Goal: Browse casually: Explore the website without a specific task or goal

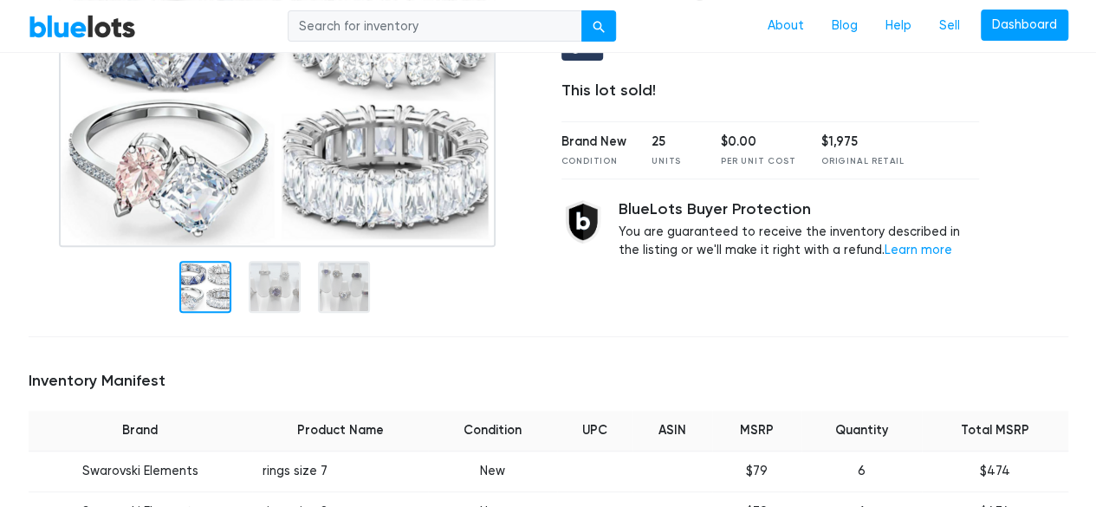
scroll to position [173, 0]
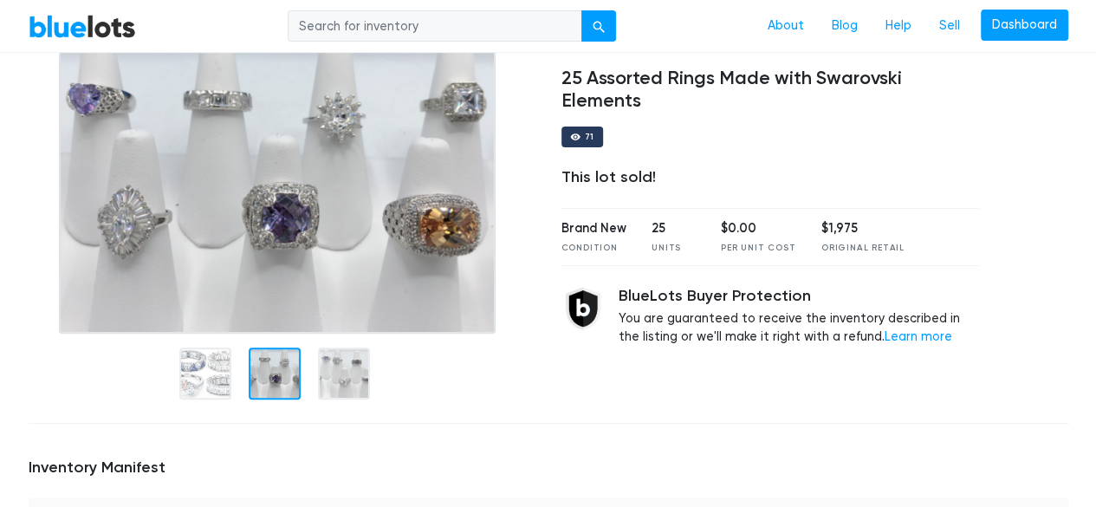
click at [268, 379] on div at bounding box center [275, 373] width 52 height 52
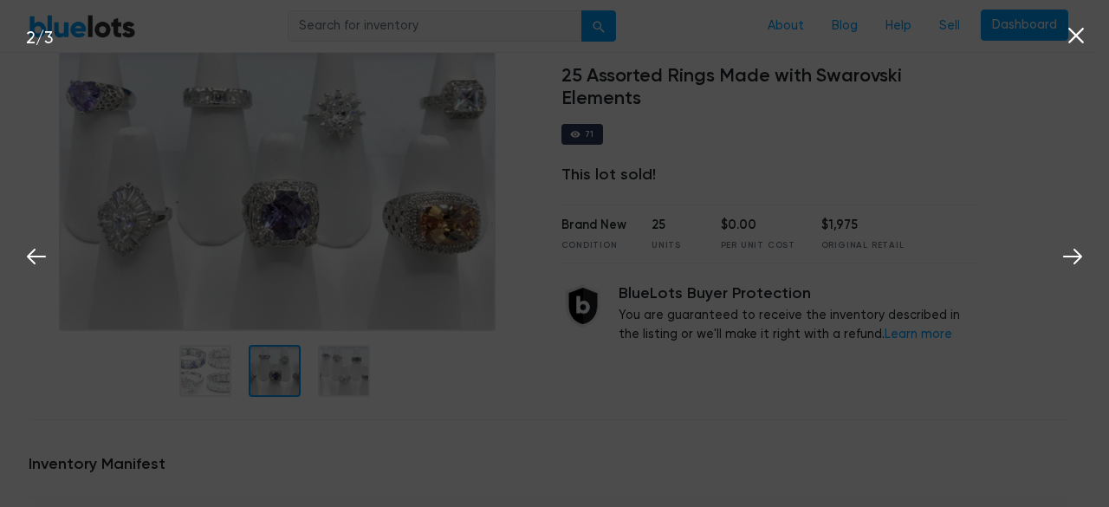
scroll to position [120, 0]
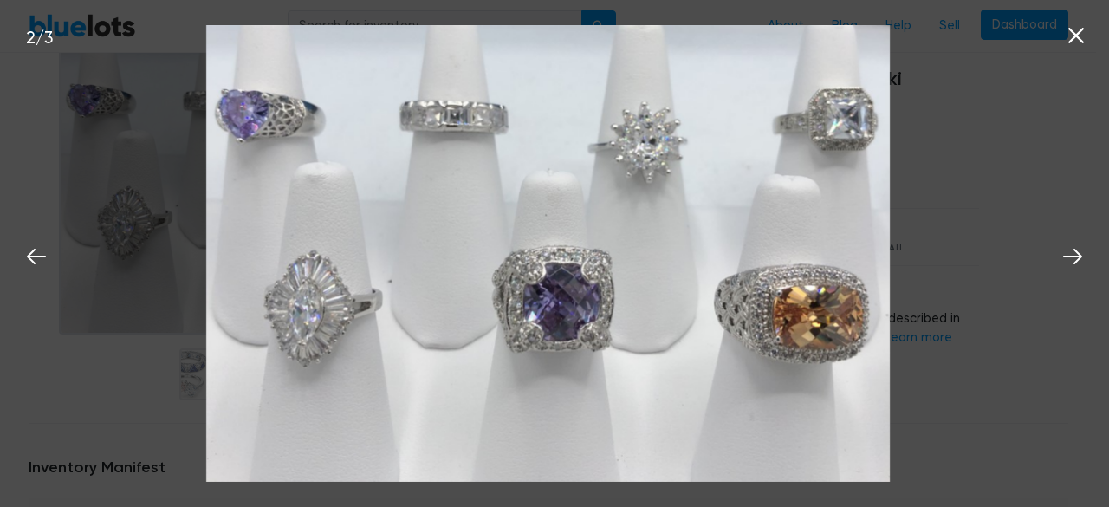
click at [960, 330] on div "2 / 3" at bounding box center [554, 253] width 1109 height 507
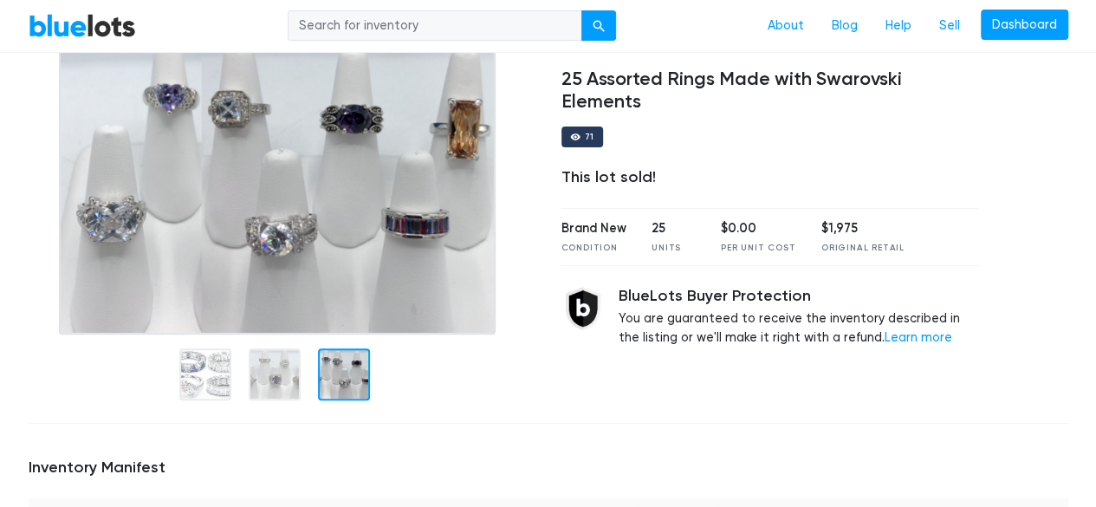
click at [355, 370] on div at bounding box center [344, 374] width 52 height 52
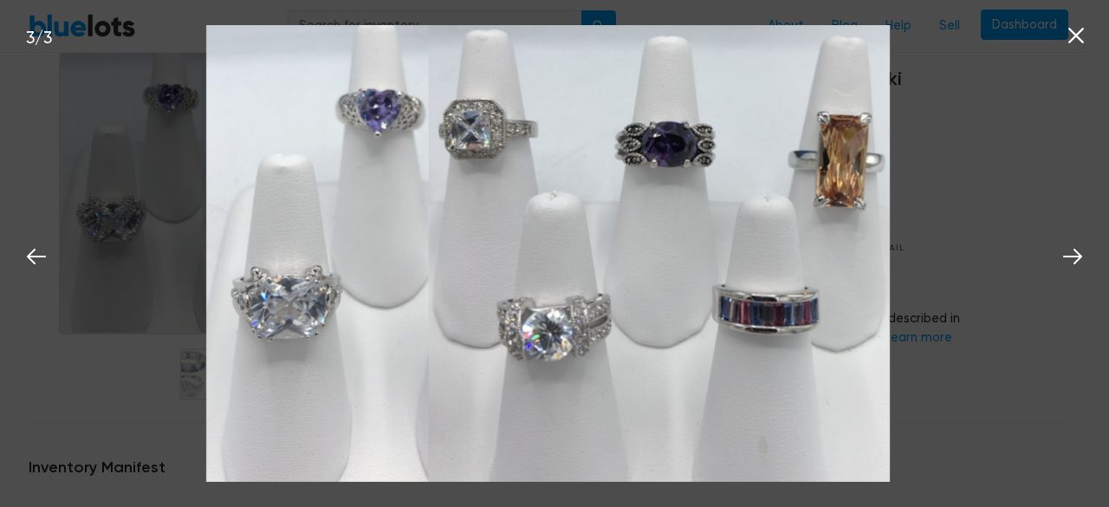
click at [984, 204] on div "3 / 3" at bounding box center [554, 253] width 1109 height 507
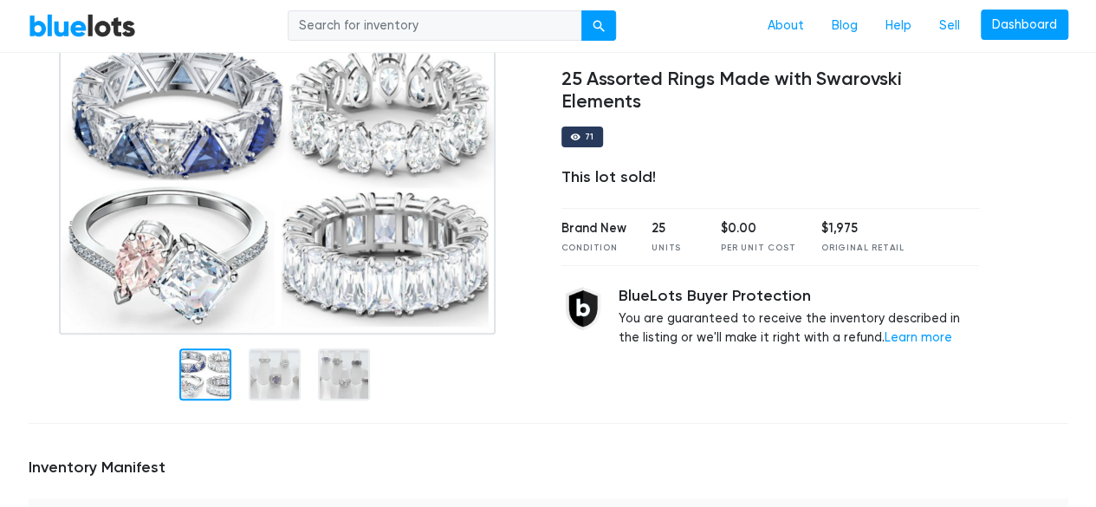
drag, startPoint x: 190, startPoint y: 384, endPoint x: 201, endPoint y: 392, distance: 13.7
click at [201, 392] on div at bounding box center [205, 374] width 52 height 52
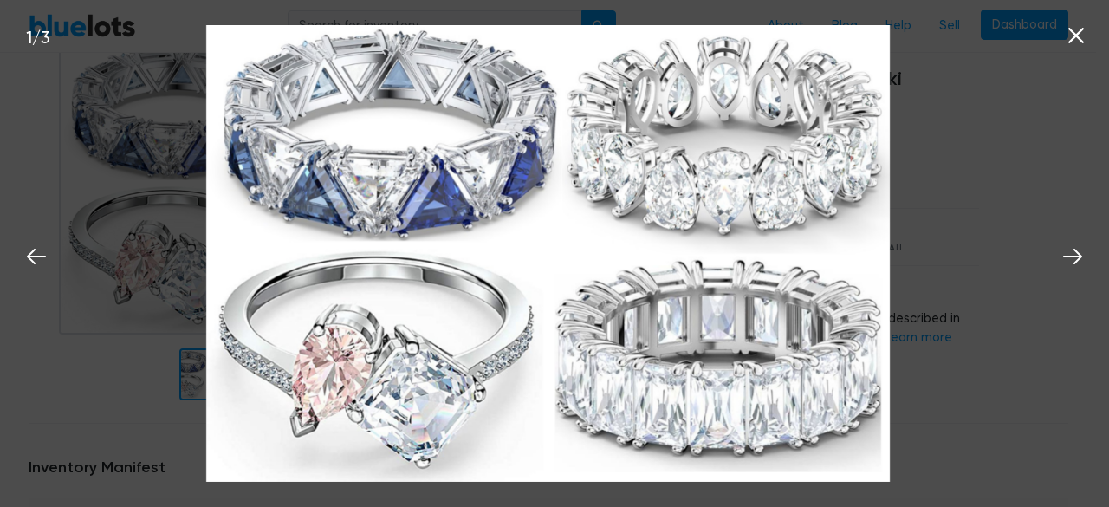
click at [1071, 34] on icon at bounding box center [1076, 36] width 26 height 26
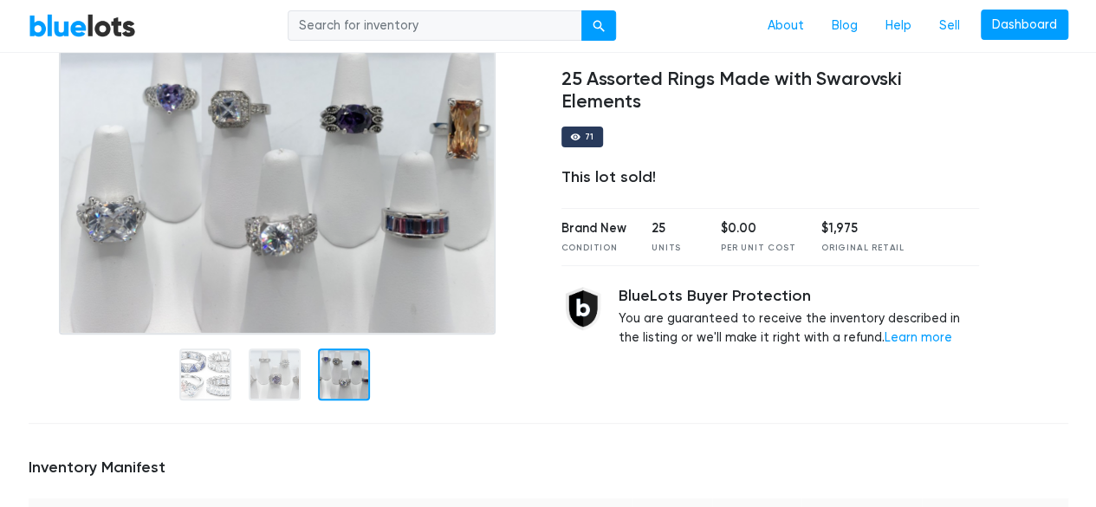
click at [590, 79] on h4 "25 Assorted Rings Made with Swarovski Elements" at bounding box center [770, 90] width 418 height 45
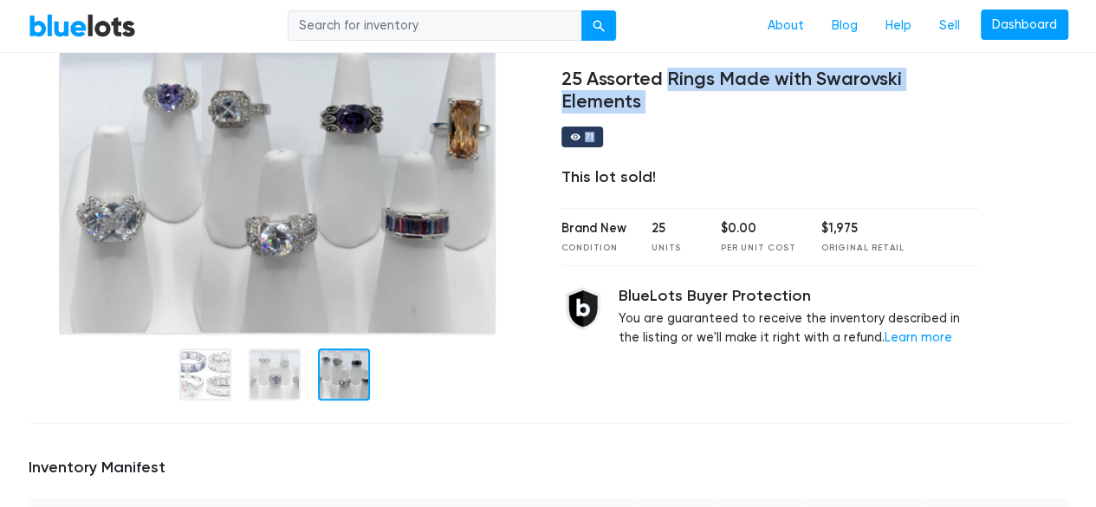
drag, startPoint x: 667, startPoint y: 80, endPoint x: 683, endPoint y: 115, distance: 38.8
click at [683, 115] on div "Clothing, Shoes & Accessories 25 Assorted Rings Made with Swarovski Elements 71…" at bounding box center [770, 226] width 444 height 368
copy div "Rings Made with Swarovski Elements 71"
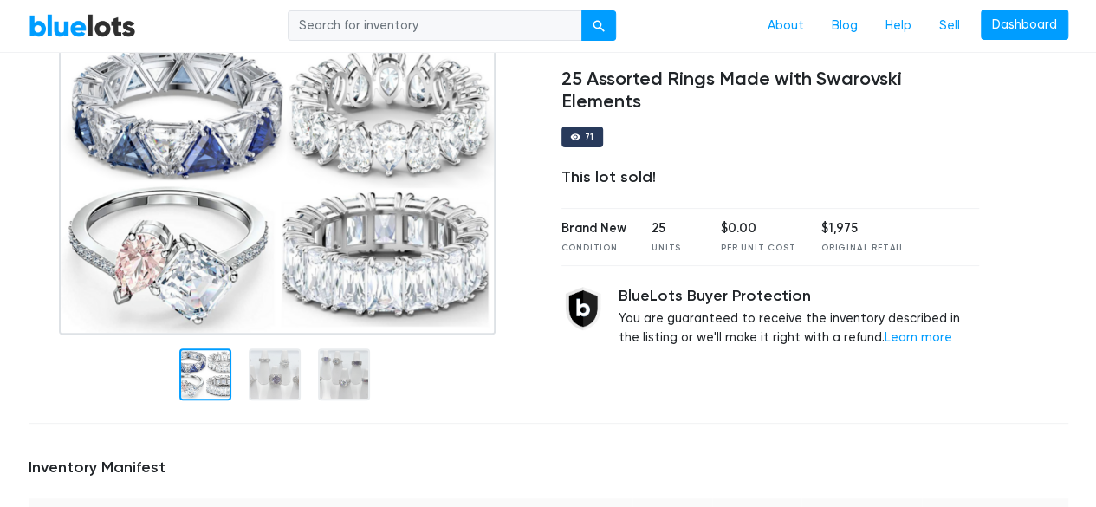
click at [215, 372] on div at bounding box center [205, 374] width 52 height 52
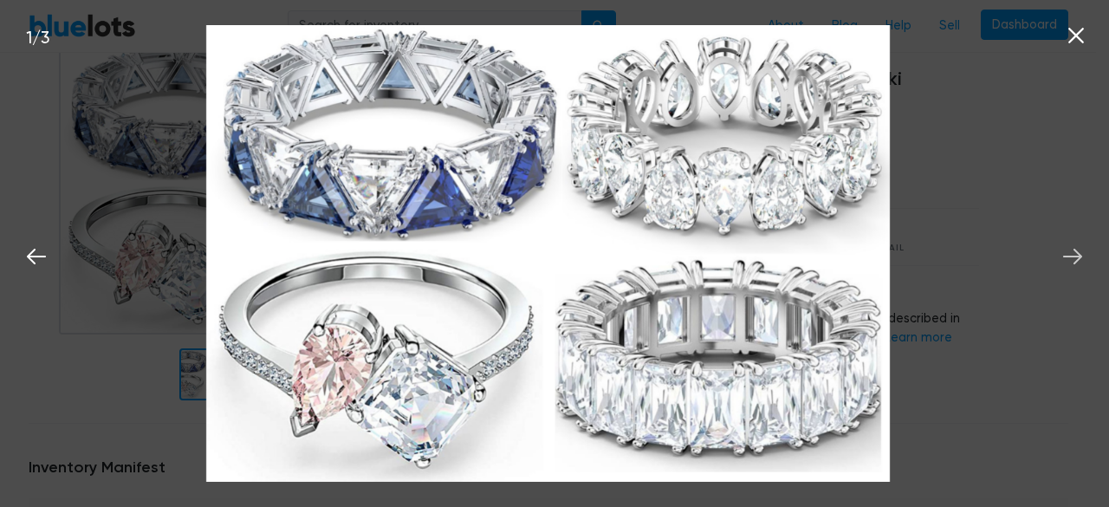
click at [1081, 263] on icon at bounding box center [1073, 256] width 26 height 26
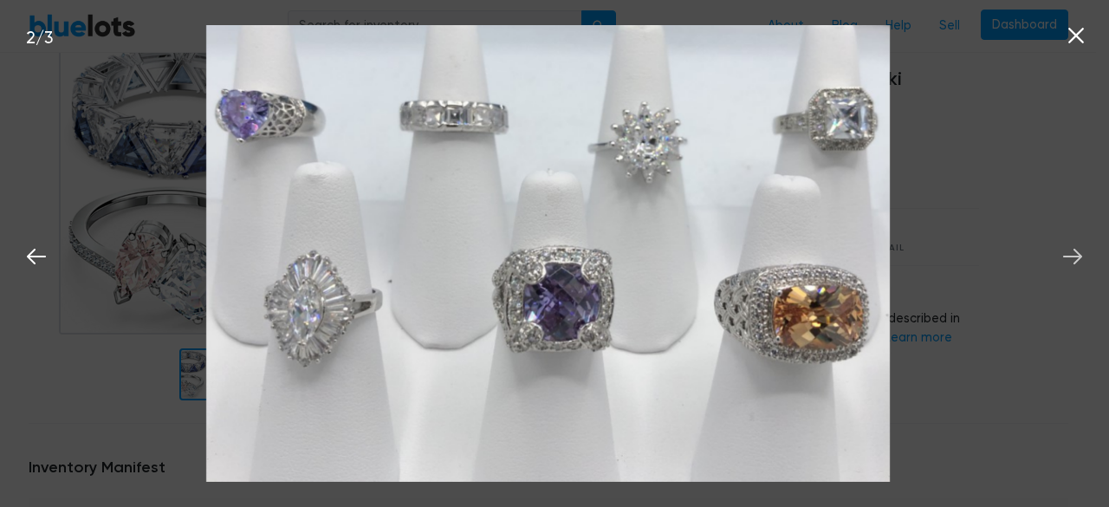
click at [1077, 250] on icon at bounding box center [1073, 256] width 26 height 26
